Goal: Book appointment/travel/reservation

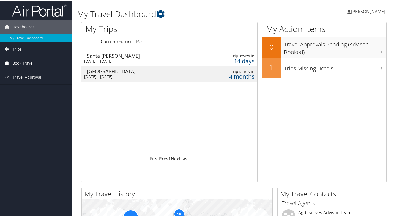
click at [25, 61] on span "Book Travel" at bounding box center [22, 63] width 21 height 14
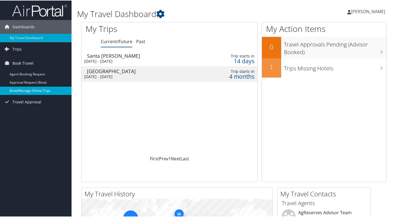
click at [30, 90] on link "Book/Manage Online Trips" at bounding box center [36, 90] width 72 height 8
